Goal: Information Seeking & Learning: Learn about a topic

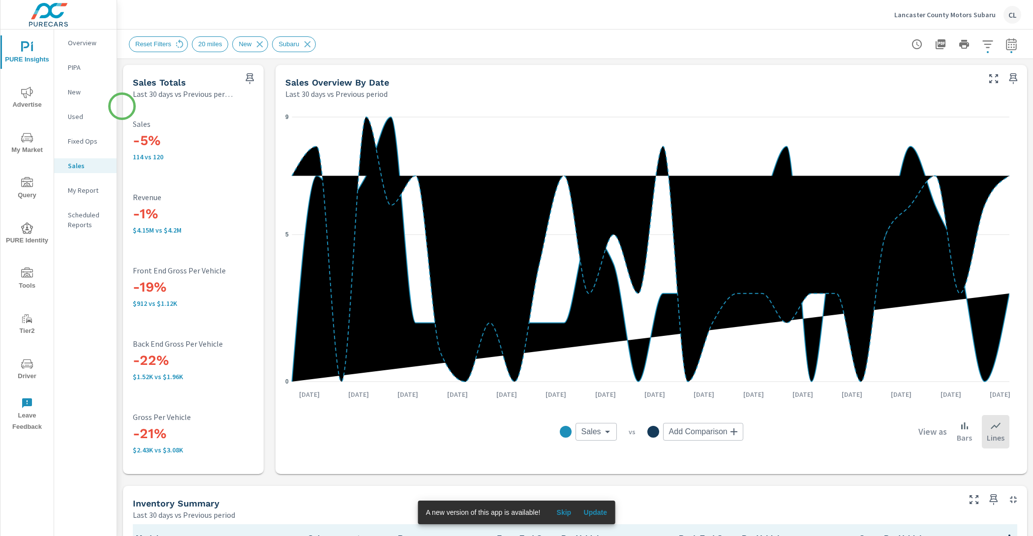
scroll to position [403, 0]
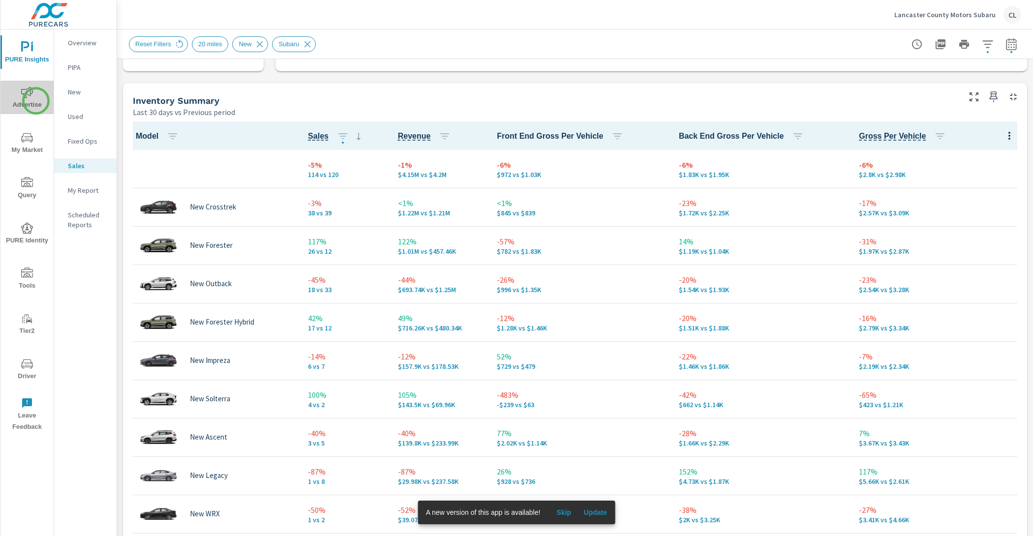
click at [35, 102] on span "Advertise" at bounding box center [26, 99] width 47 height 24
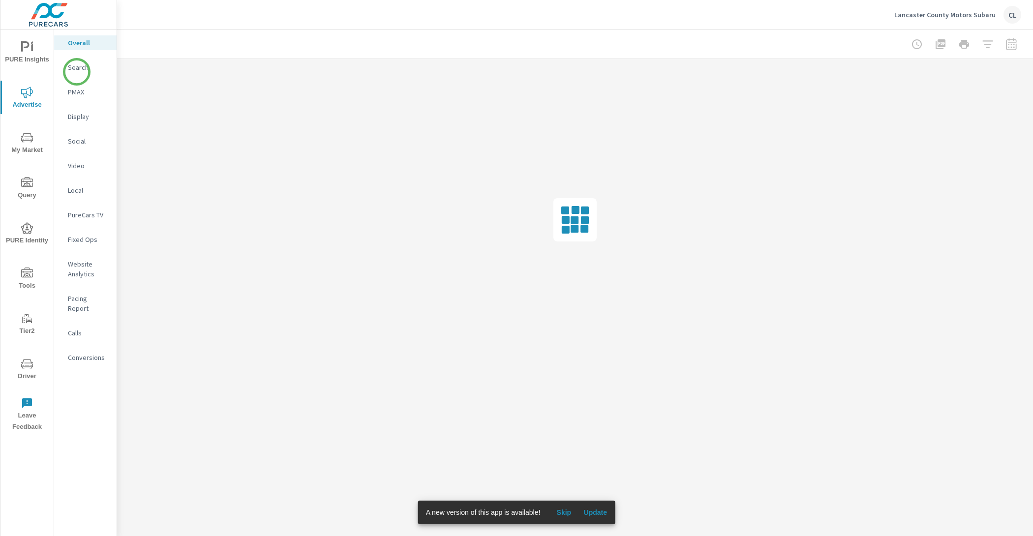
click at [80, 68] on p "Search" at bounding box center [88, 67] width 41 height 10
click at [72, 93] on p "PMAX" at bounding box center [88, 92] width 41 height 10
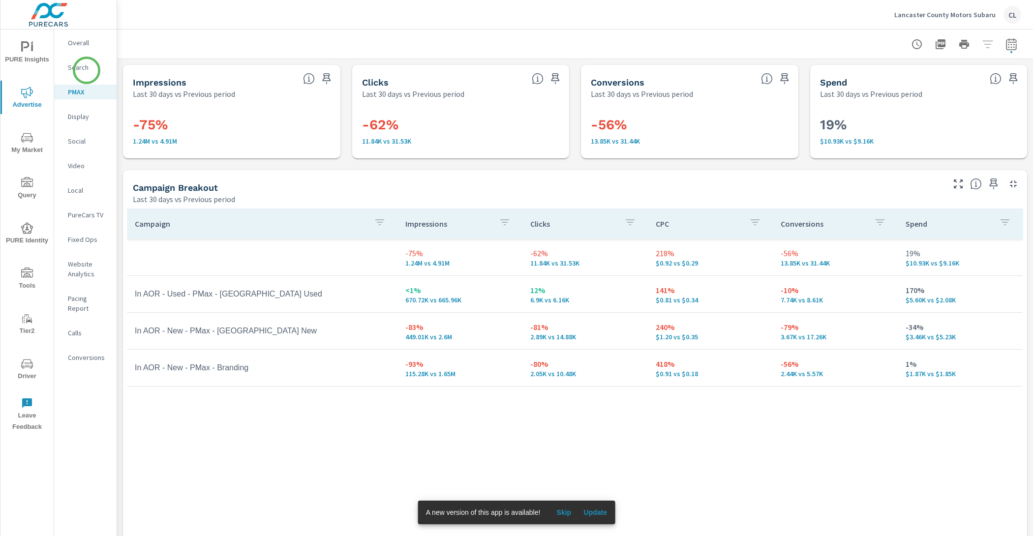
click at [87, 70] on p "Search" at bounding box center [88, 67] width 41 height 10
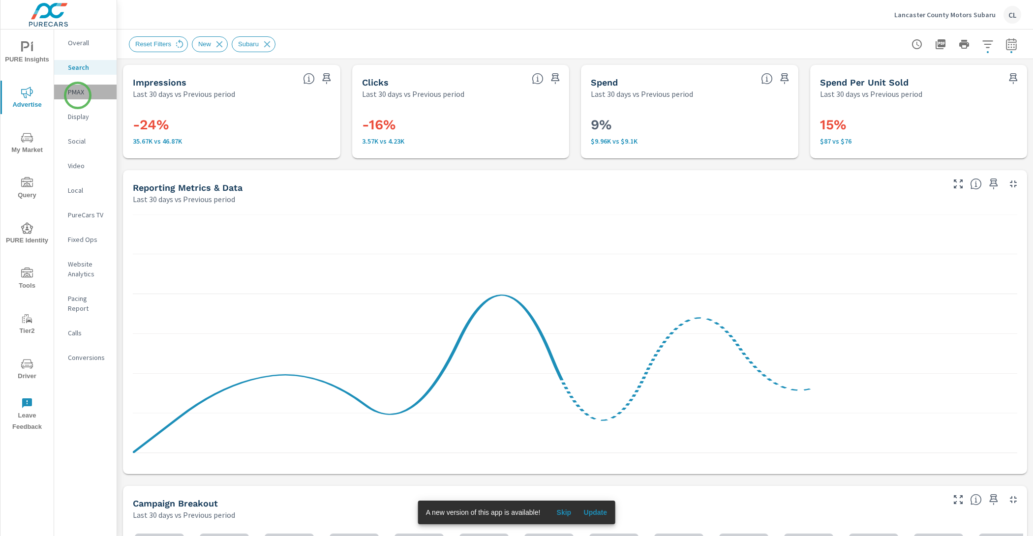
click at [78, 95] on p "PMAX" at bounding box center [88, 92] width 41 height 10
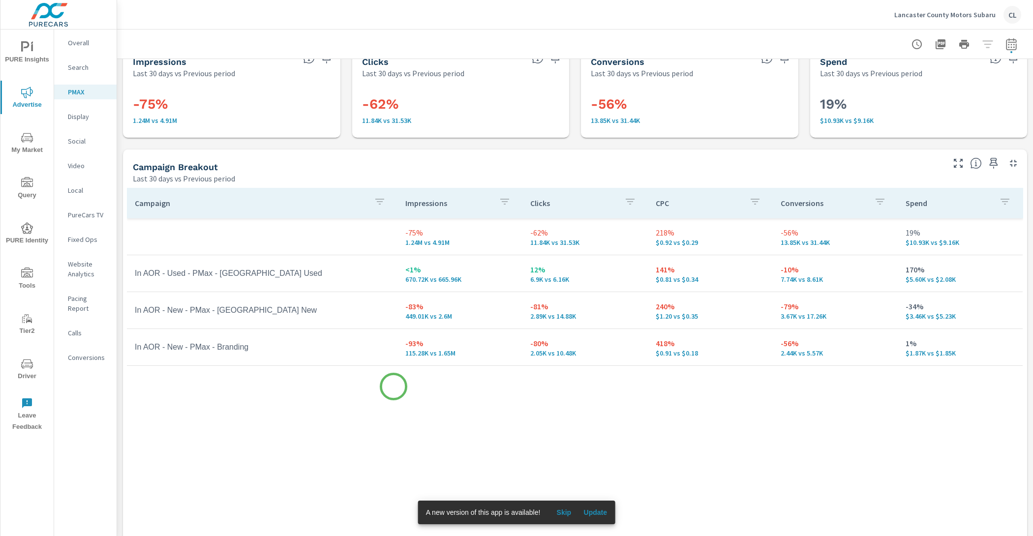
scroll to position [49, 0]
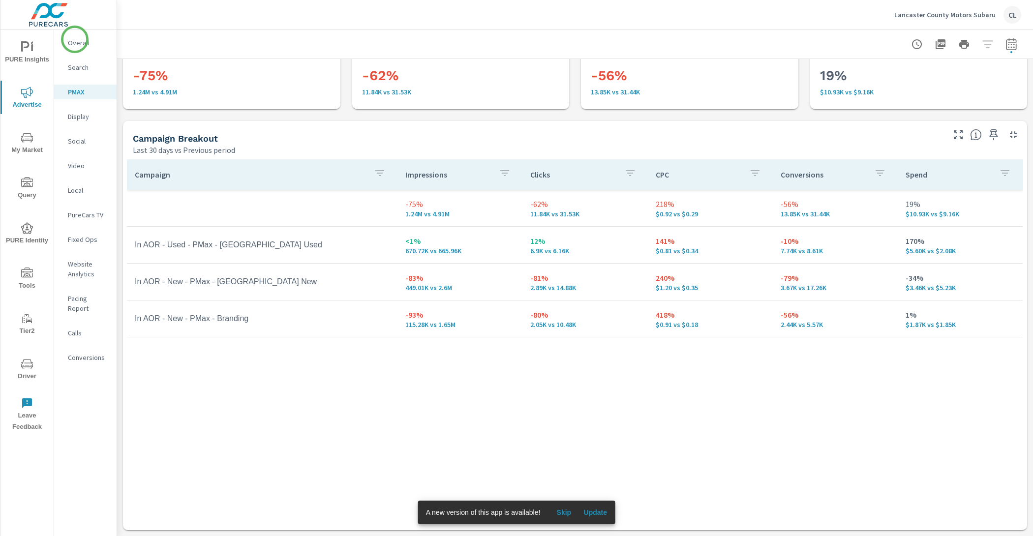
click at [75, 39] on p "Overall" at bounding box center [88, 43] width 41 height 10
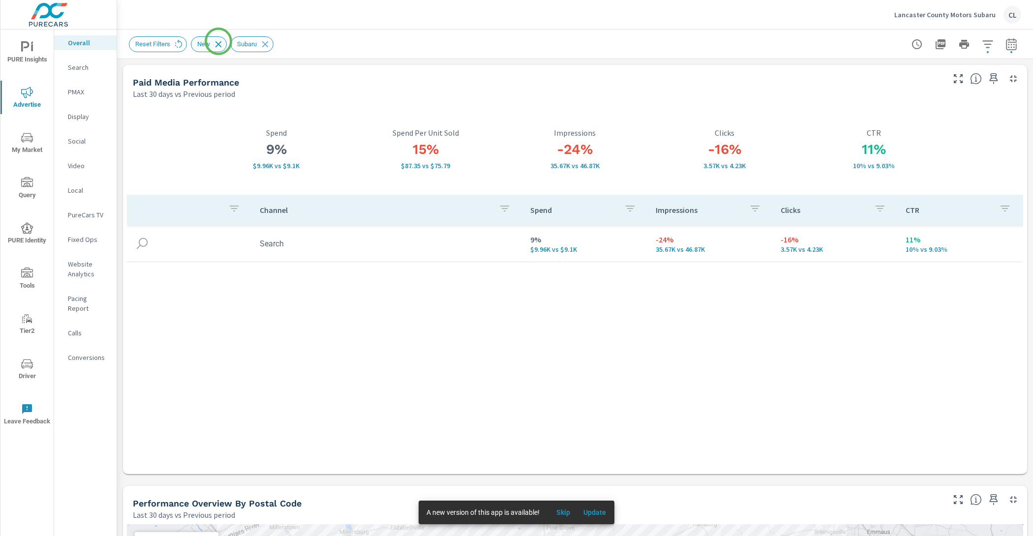
click at [218, 41] on icon at bounding box center [218, 44] width 6 height 6
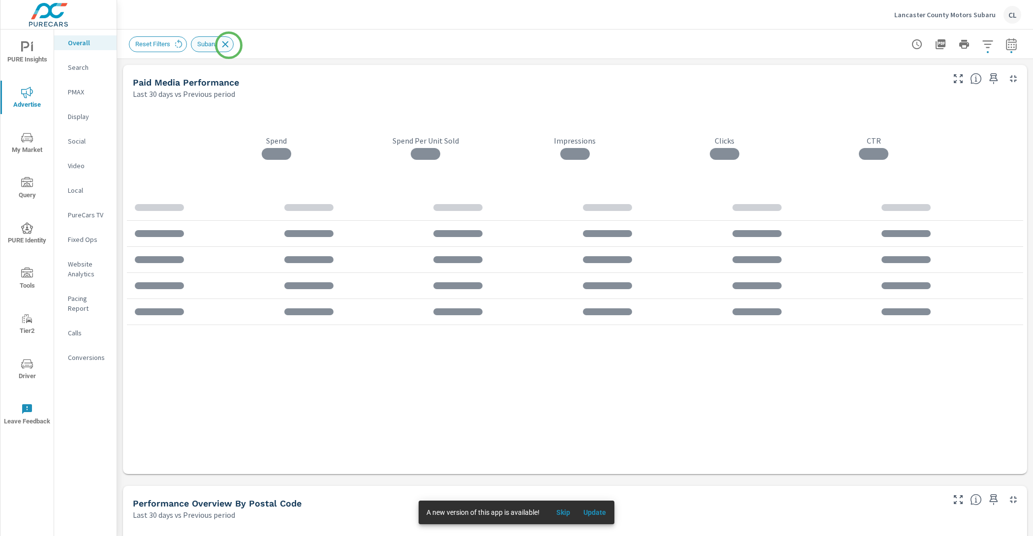
click at [228, 44] on icon at bounding box center [225, 44] width 6 height 6
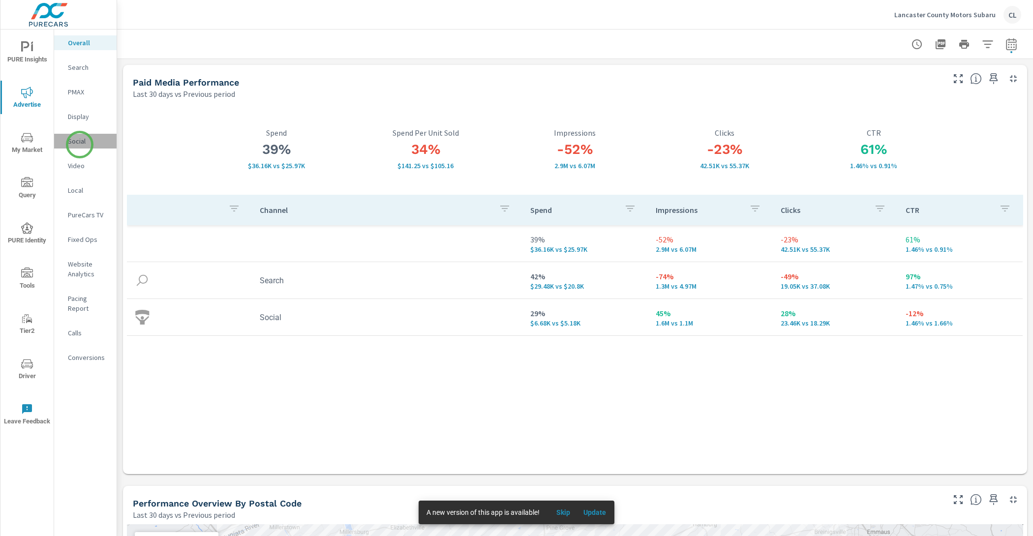
click at [80, 145] on p "Social" at bounding box center [88, 141] width 41 height 10
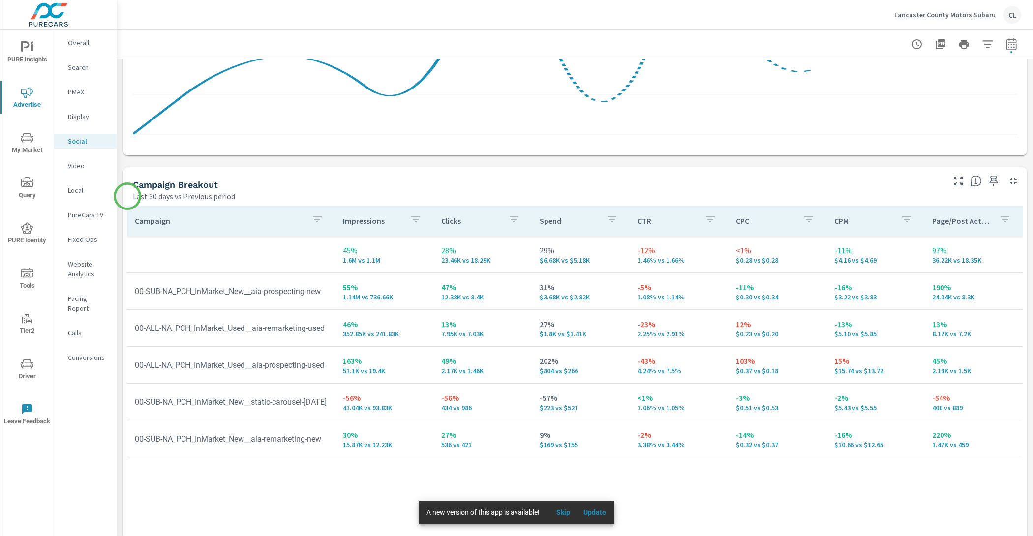
scroll to position [364, 0]
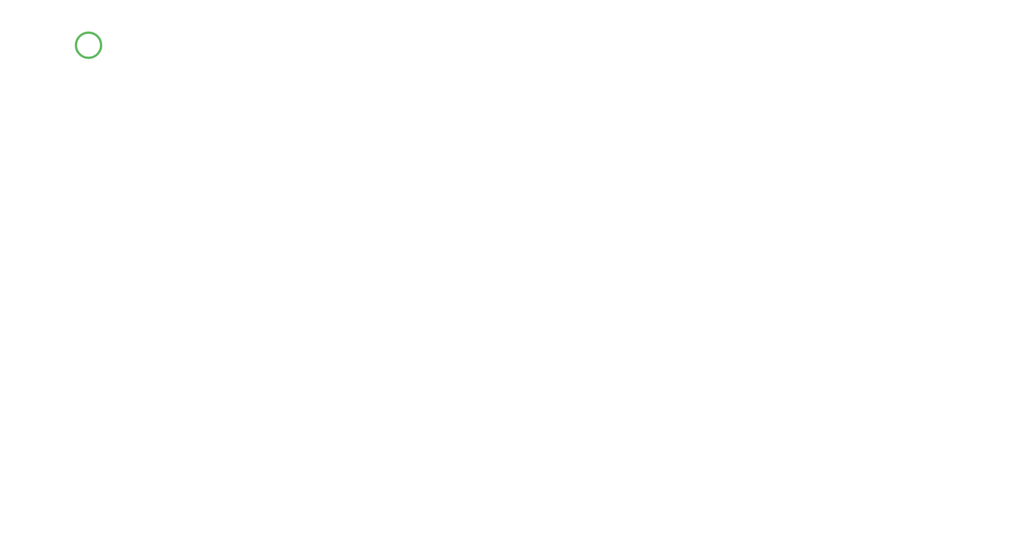
click at [88, 0] on html at bounding box center [516, 0] width 1033 height 0
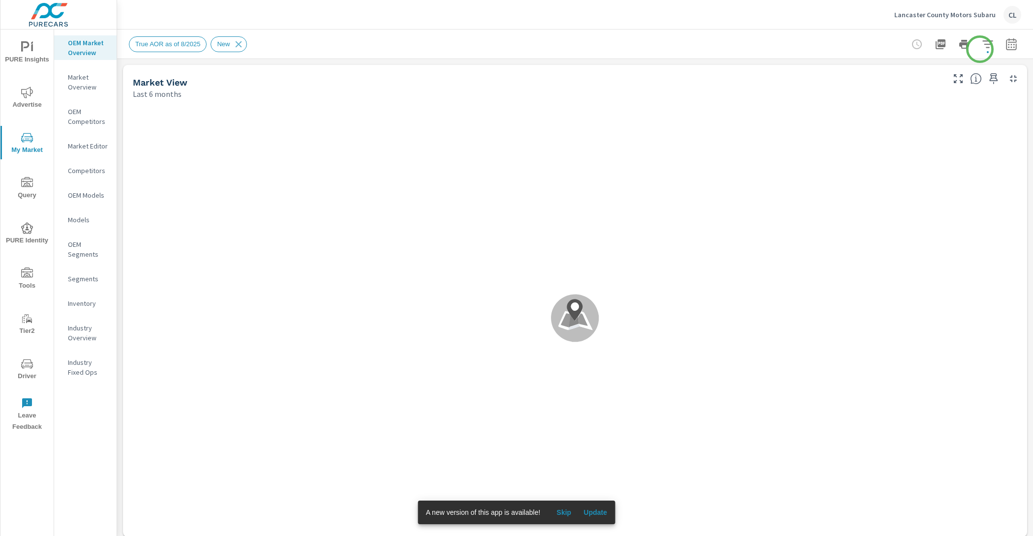
click at [982, 44] on icon "button" at bounding box center [987, 43] width 10 height 7
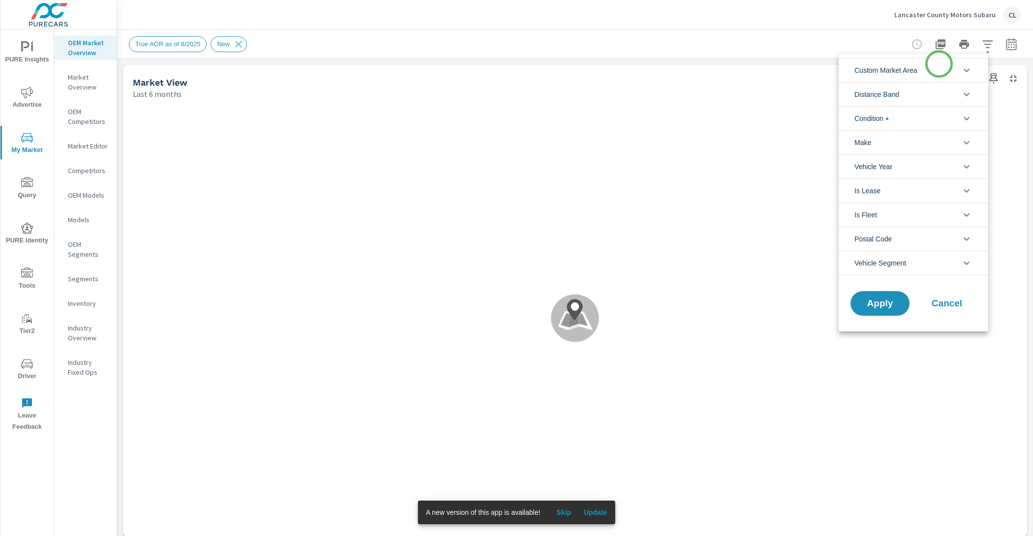
click at [930, 69] on li "Custom Market Area" at bounding box center [912, 70] width 149 height 24
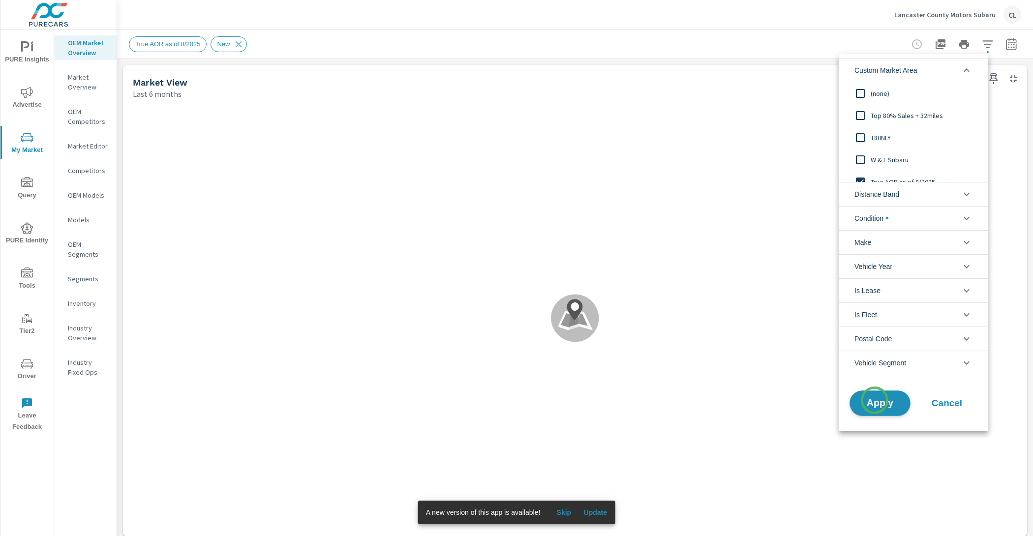
click at [874, 400] on span "Apply" at bounding box center [880, 402] width 40 height 9
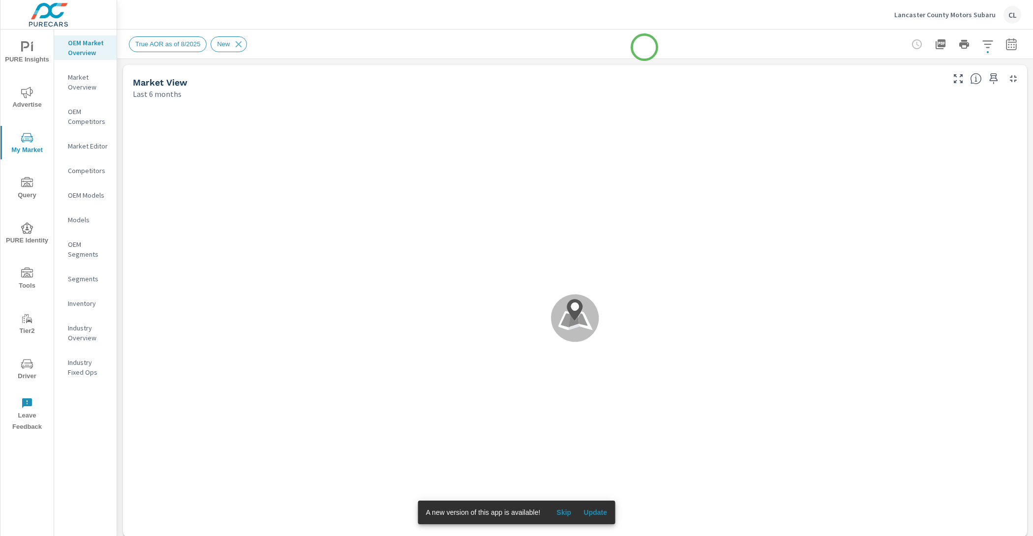
scroll to position [0, 0]
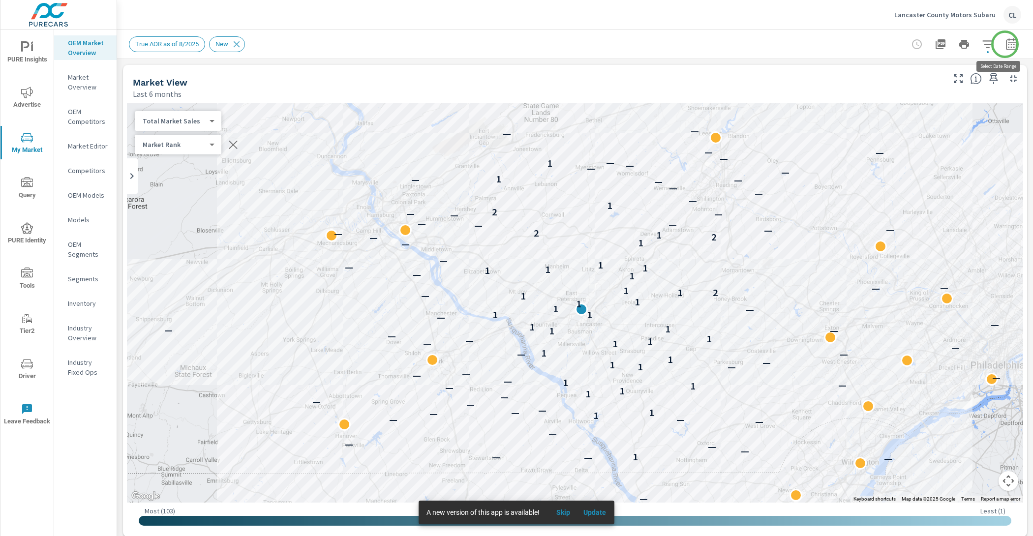
click at [1005, 44] on icon "button" at bounding box center [1011, 44] width 12 height 12
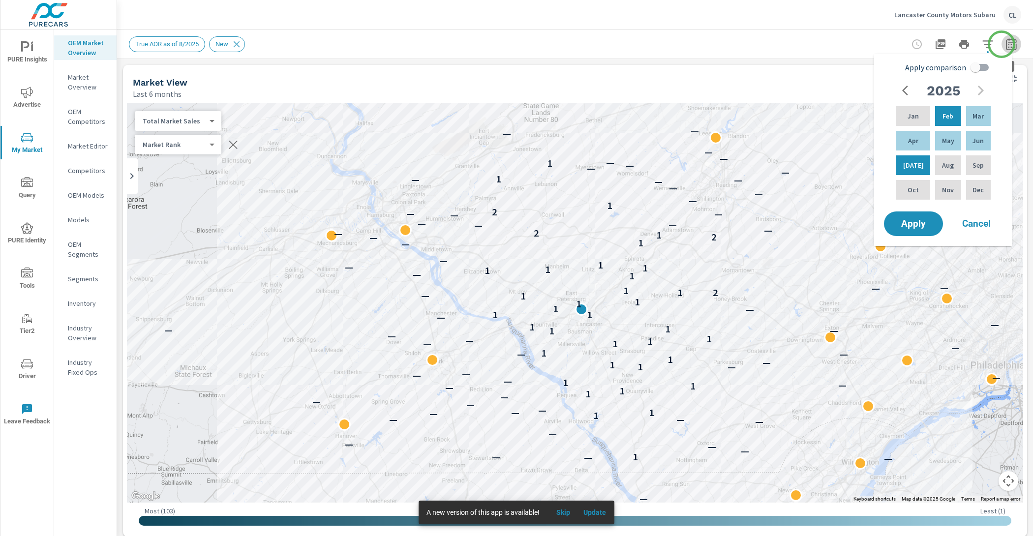
click at [1008, 44] on icon "button" at bounding box center [1011, 46] width 6 height 4
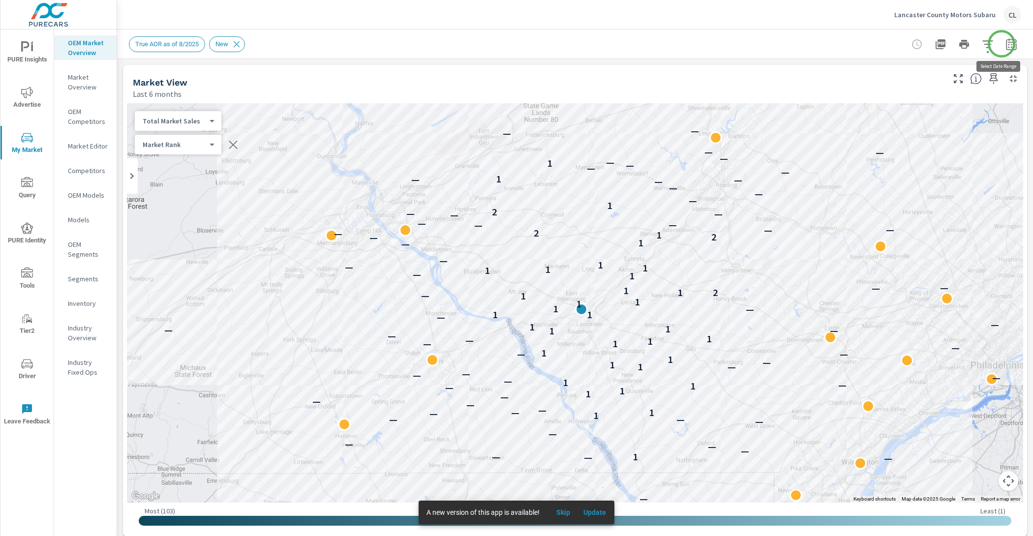
click at [1005, 43] on icon "button" at bounding box center [1011, 44] width 12 height 12
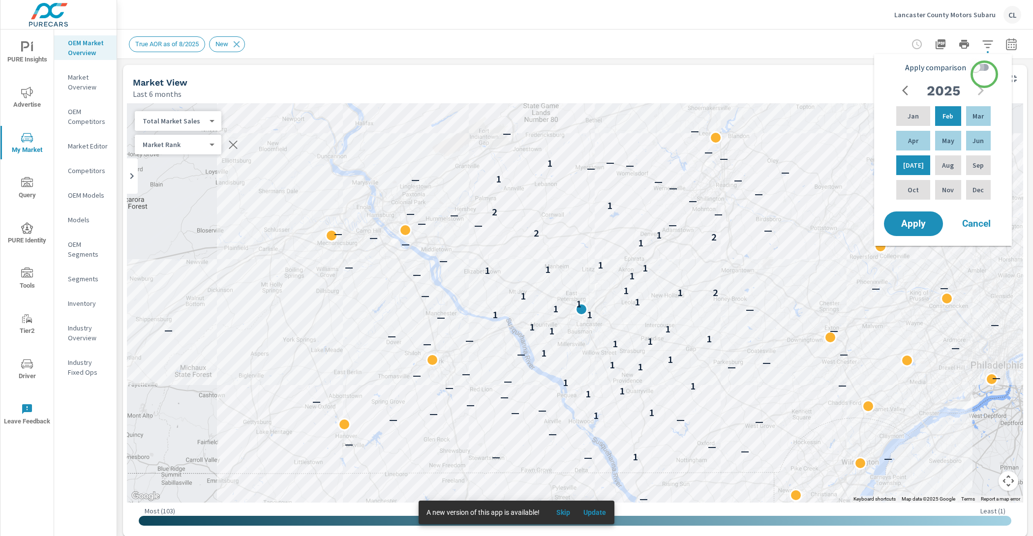
click at [984, 74] on input "Apply comparison" at bounding box center [975, 67] width 56 height 19
checkbox input "true"
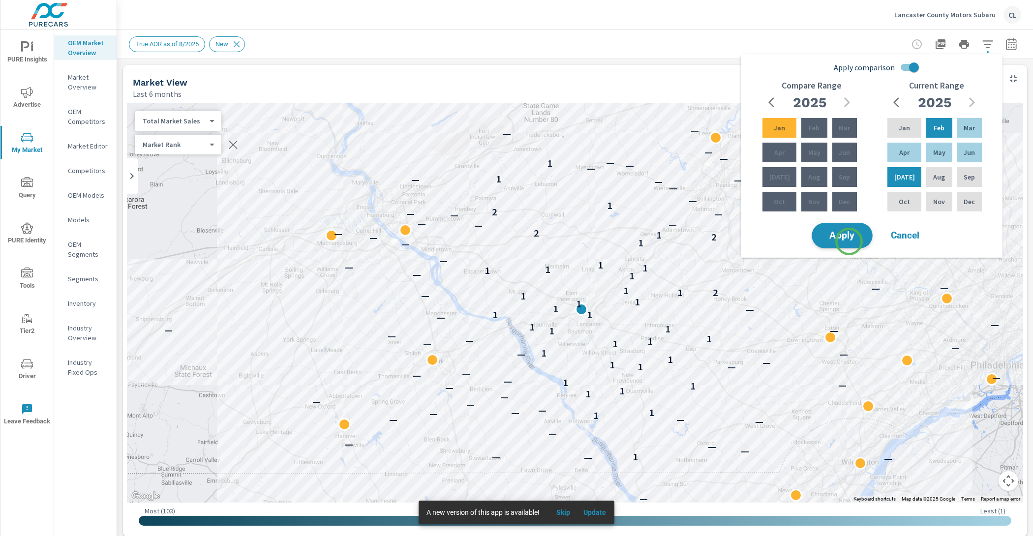
click at [848, 241] on button "Apply" at bounding box center [841, 236] width 61 height 26
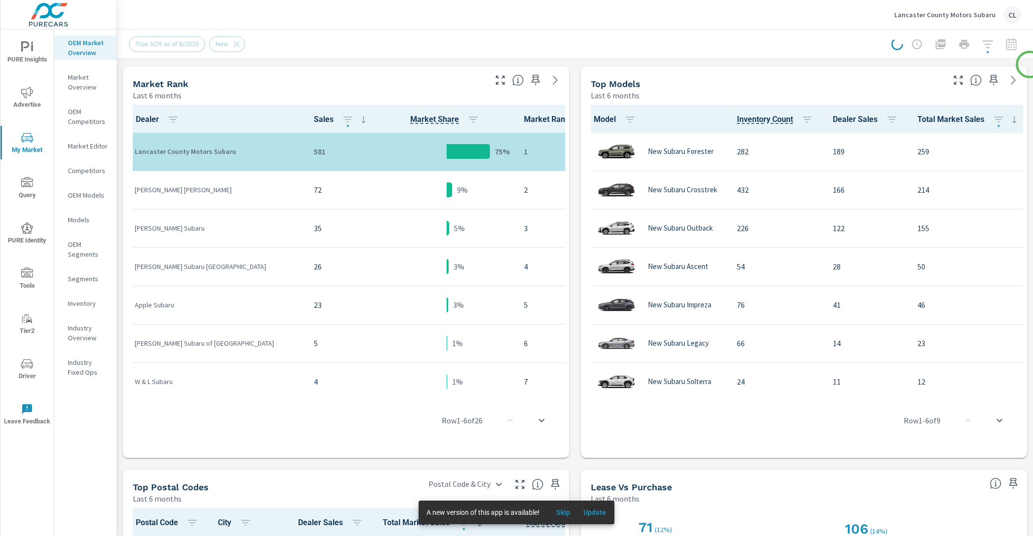
scroll to position [494, 0]
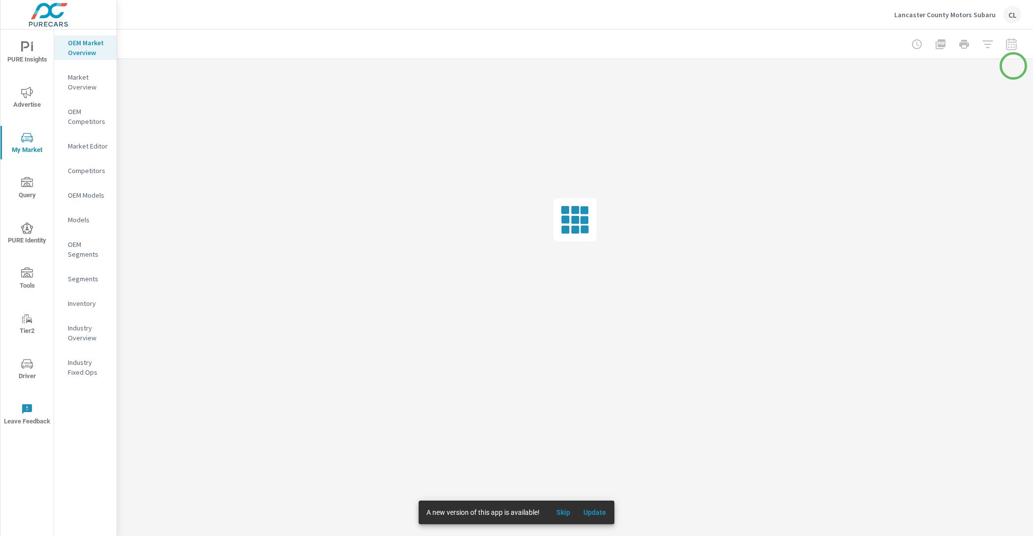
drag, startPoint x: 1029, startPoint y: 64, endPoint x: 1015, endPoint y: 58, distance: 15.4
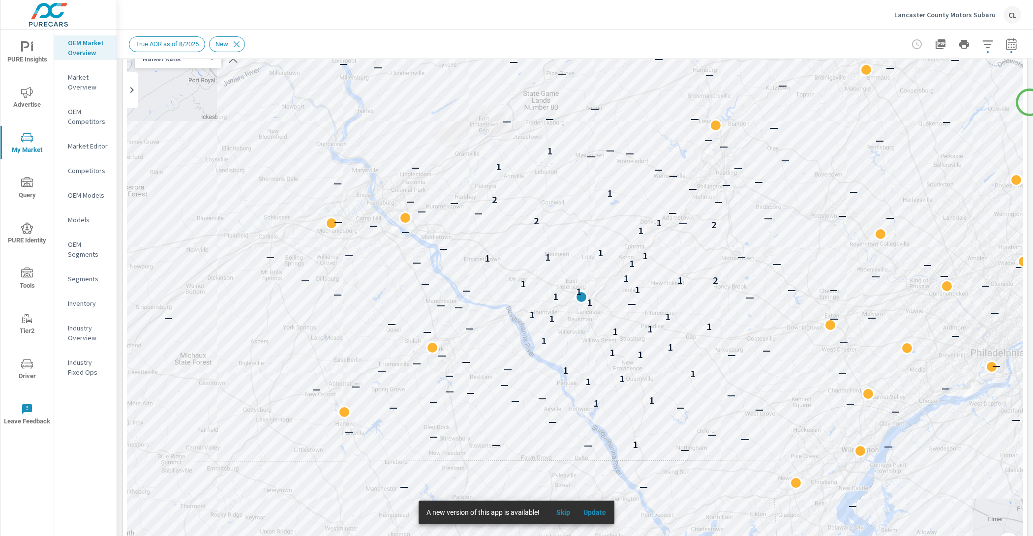
scroll to position [90, 0]
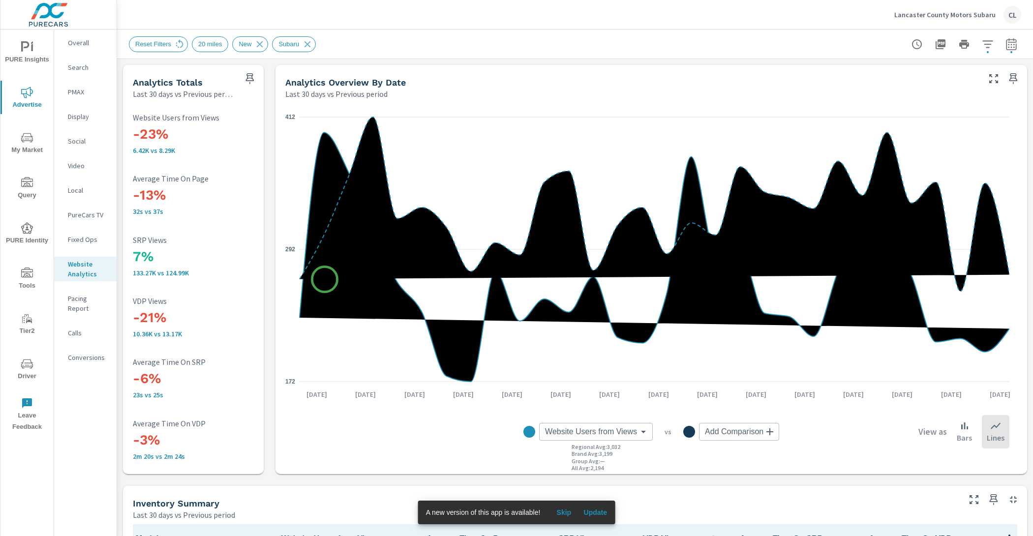
scroll to position [396, 0]
